Goal: Information Seeking & Learning: Learn about a topic

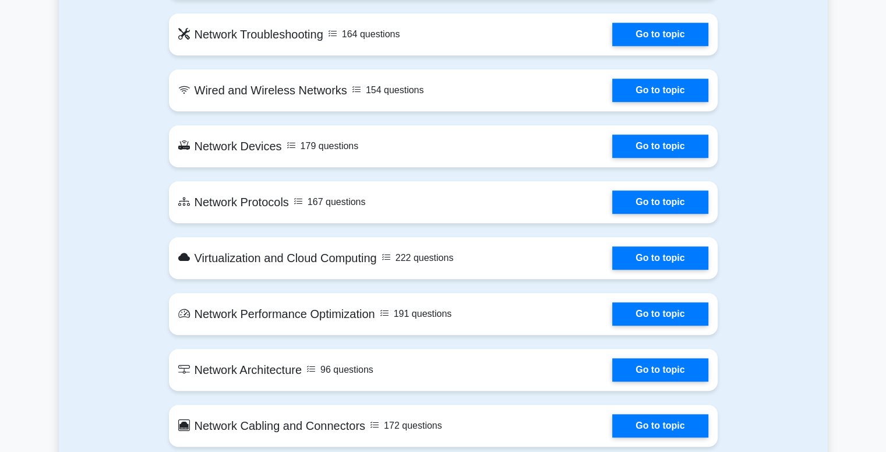
scroll to position [932, 0]
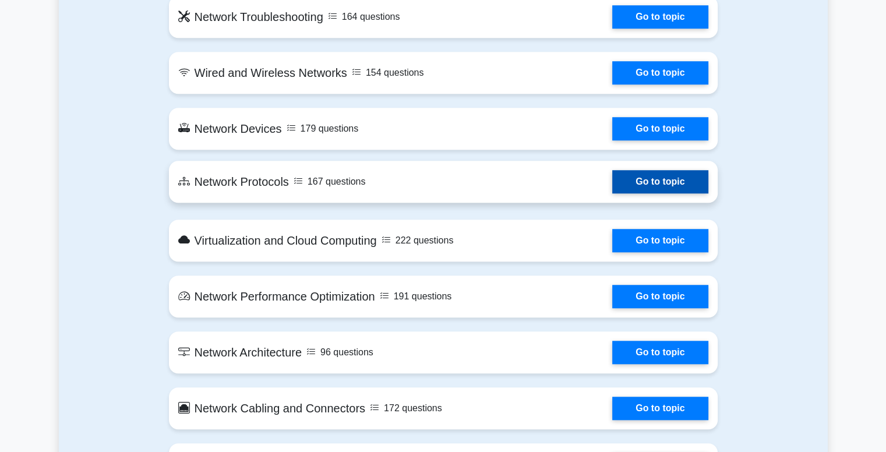
click at [612, 187] on link "Go to topic" at bounding box center [660, 181] width 96 height 23
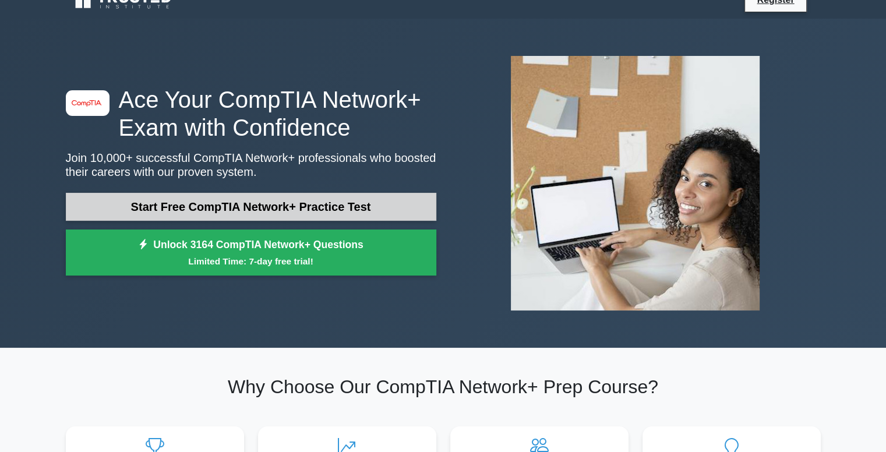
scroll to position [0, 0]
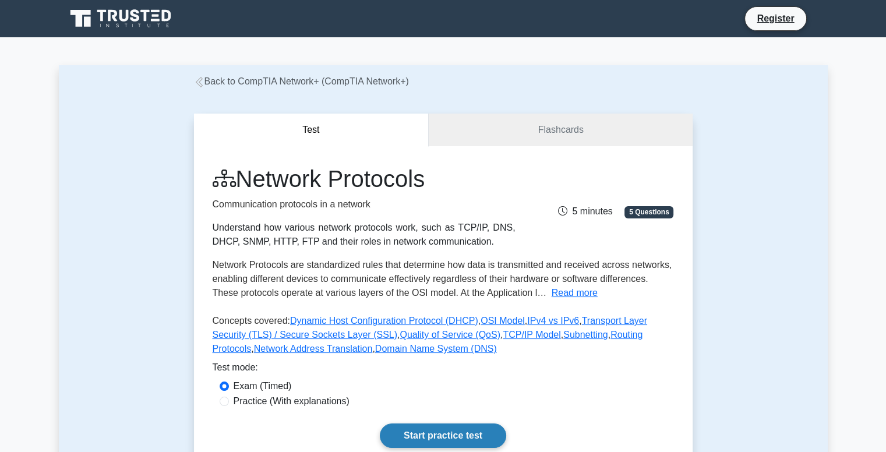
scroll to position [175, 0]
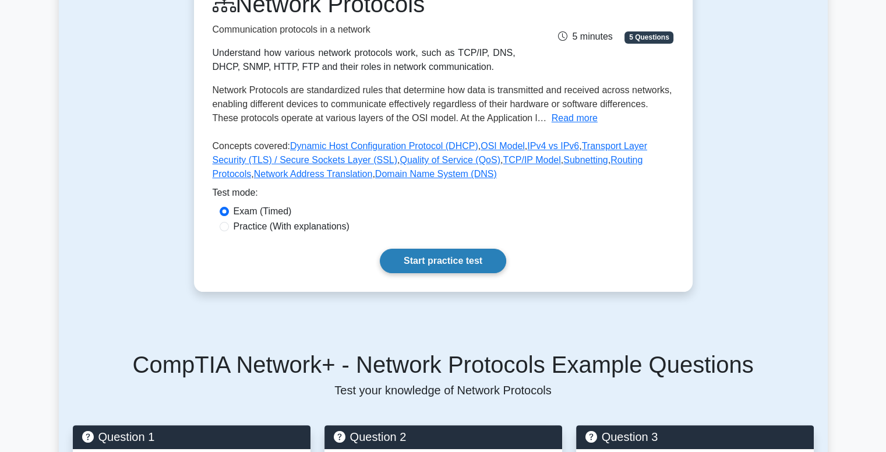
click at [419, 255] on link "Start practice test" at bounding box center [443, 261] width 126 height 24
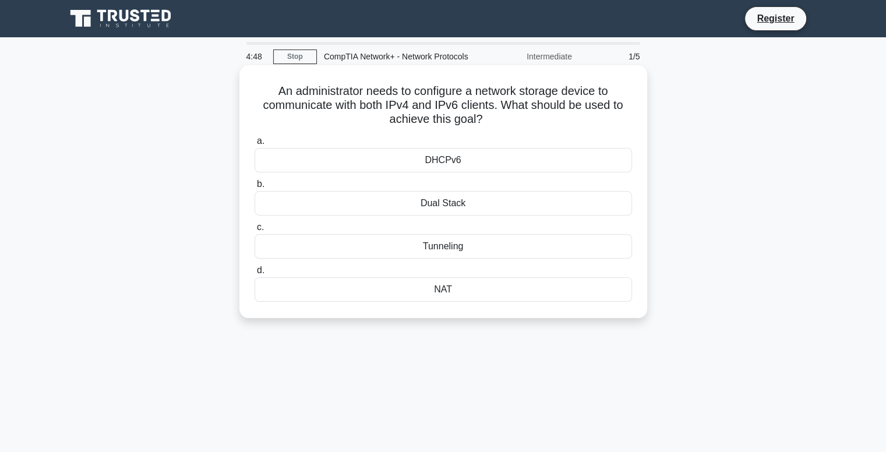
click at [442, 287] on div "NAT" at bounding box center [444, 289] width 378 height 24
click at [255, 274] on input "d. NAT" at bounding box center [255, 271] width 0 height 8
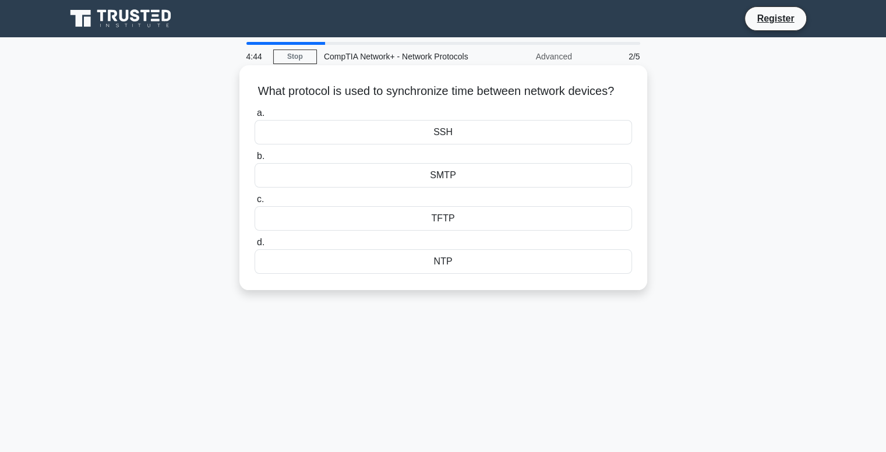
click at [439, 144] on div "SSH" at bounding box center [444, 132] width 378 height 24
click at [255, 117] on input "a. SSH" at bounding box center [255, 114] width 0 height 8
